Goal: Task Accomplishment & Management: Manage account settings

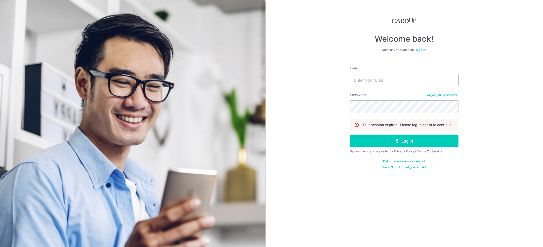
click at [364, 78] on input "Email" at bounding box center [404, 80] width 108 height 13
type input "[PERSON_NAME][EMAIL_ADDRESS][DOMAIN_NAME]"
click at [397, 144] on button "Log in" at bounding box center [404, 141] width 108 height 13
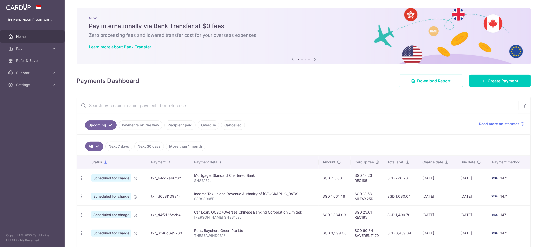
click at [144, 128] on link "Payments on the way" at bounding box center [141, 126] width 44 height 10
